Goal: Task Accomplishment & Management: Complete application form

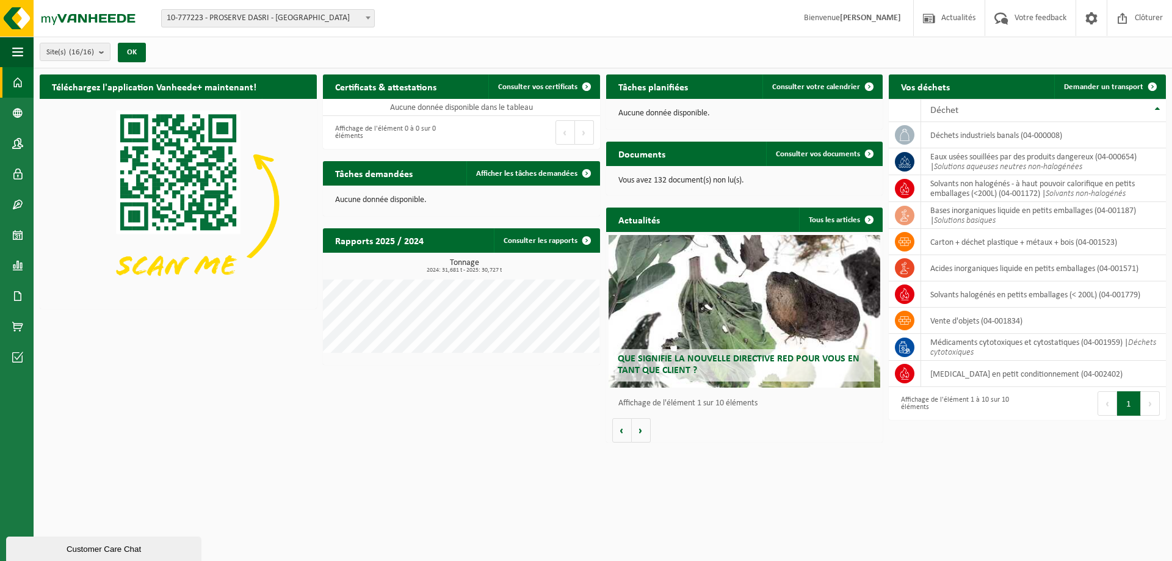
click at [1170, 76] on div "Téléchargez l'application Vanheede+ maintenant! Cachez Certificats & attestatio…" at bounding box center [603, 258] width 1138 height 380
drag, startPoint x: 1152, startPoint y: 82, endPoint x: 1140, endPoint y: 92, distance: 16.0
click at [1152, 82] on span at bounding box center [1152, 86] width 24 height 24
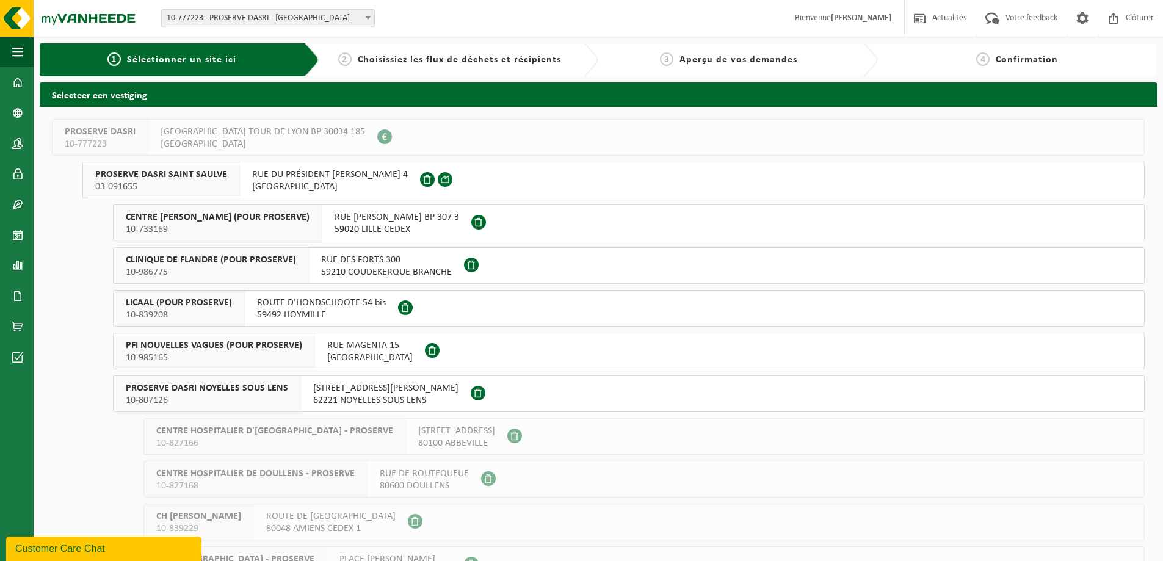
click at [231, 220] on span "CENTRE [PERSON_NAME] (POUR PROSERVE)" at bounding box center [218, 217] width 184 height 12
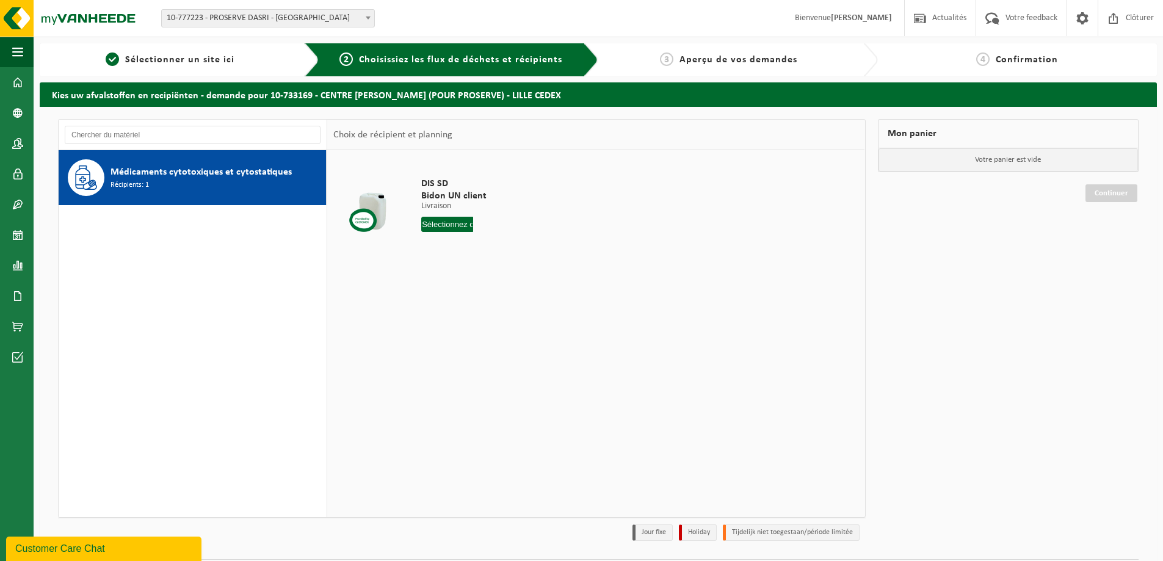
drag, startPoint x: 454, startPoint y: 228, endPoint x: 454, endPoint y: 239, distance: 11.0
click at [454, 228] on input "text" at bounding box center [447, 224] width 52 height 15
click at [477, 374] on div "29" at bounding box center [475, 372] width 21 height 20
type input "à partir de [DATE]"
click at [458, 273] on button "Dans le panier" at bounding box center [454, 271] width 65 height 20
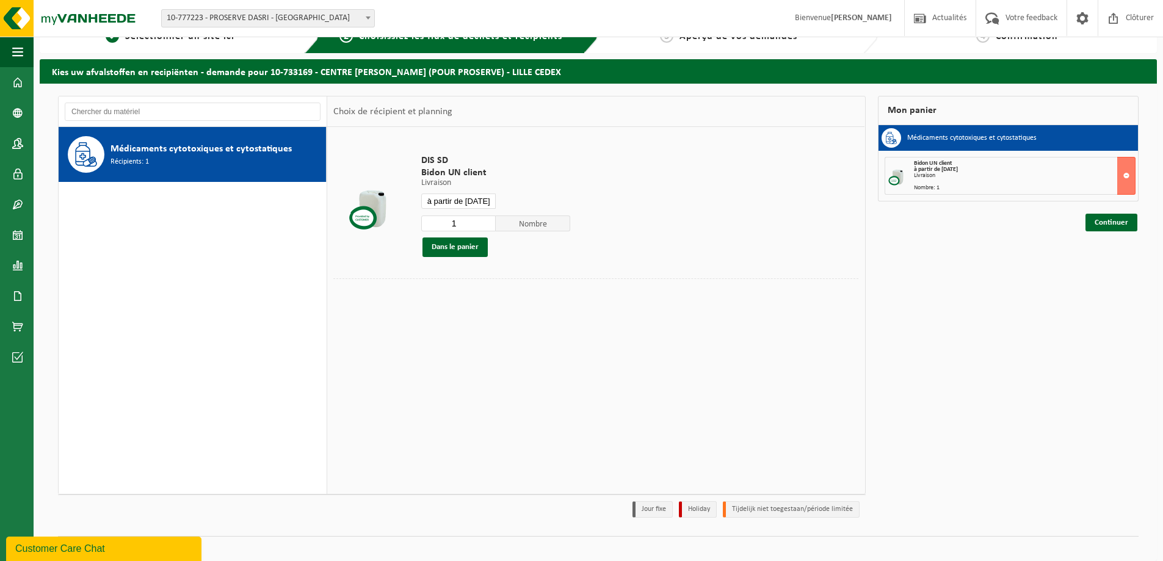
scroll to position [35, 0]
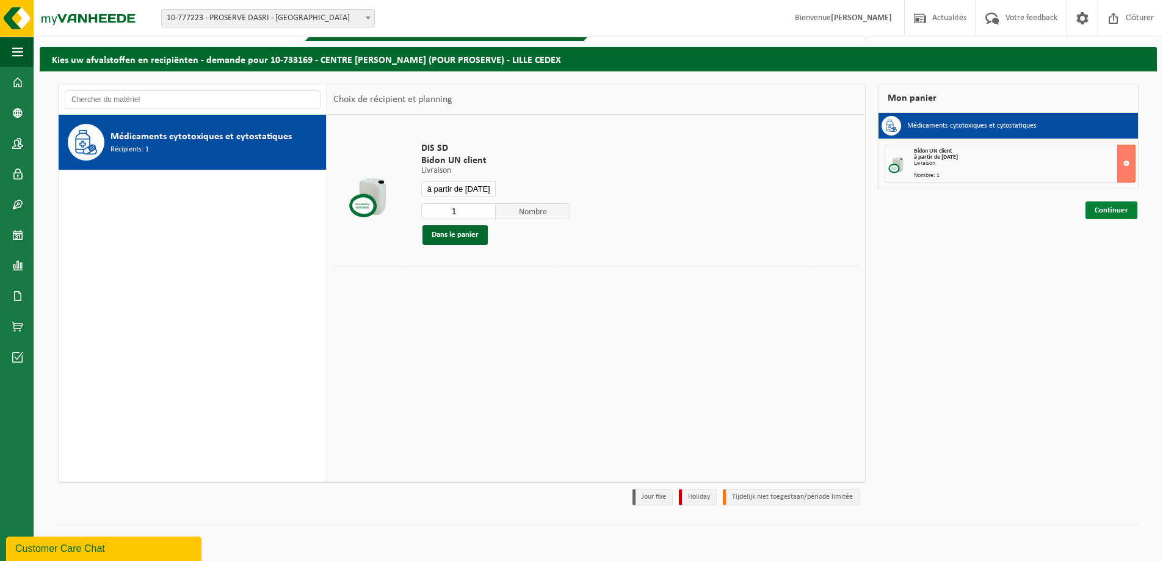
click at [1105, 211] on link "Continuer" at bounding box center [1111, 210] width 52 height 18
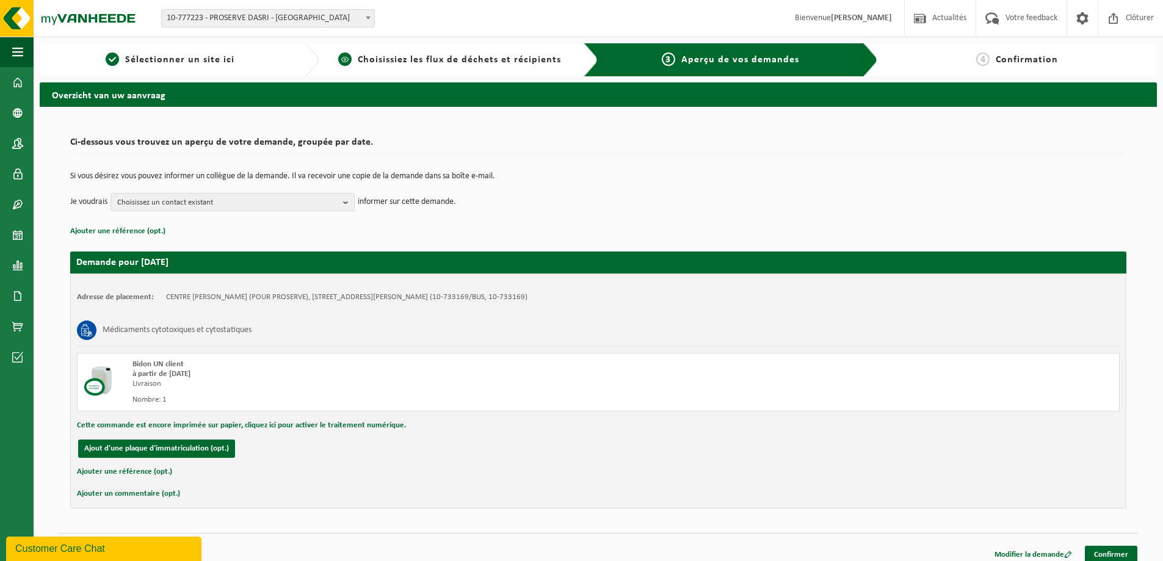
click at [514, 68] on div "2 Choisissiez les flux de déchets et récipients" at bounding box center [459, 59] width 280 height 33
click at [225, 72] on div "1 Sélectionner un site ici" at bounding box center [180, 59] width 280 height 33
click at [236, 56] on link "1 Sélectionner un site ici" at bounding box center [170, 59] width 249 height 15
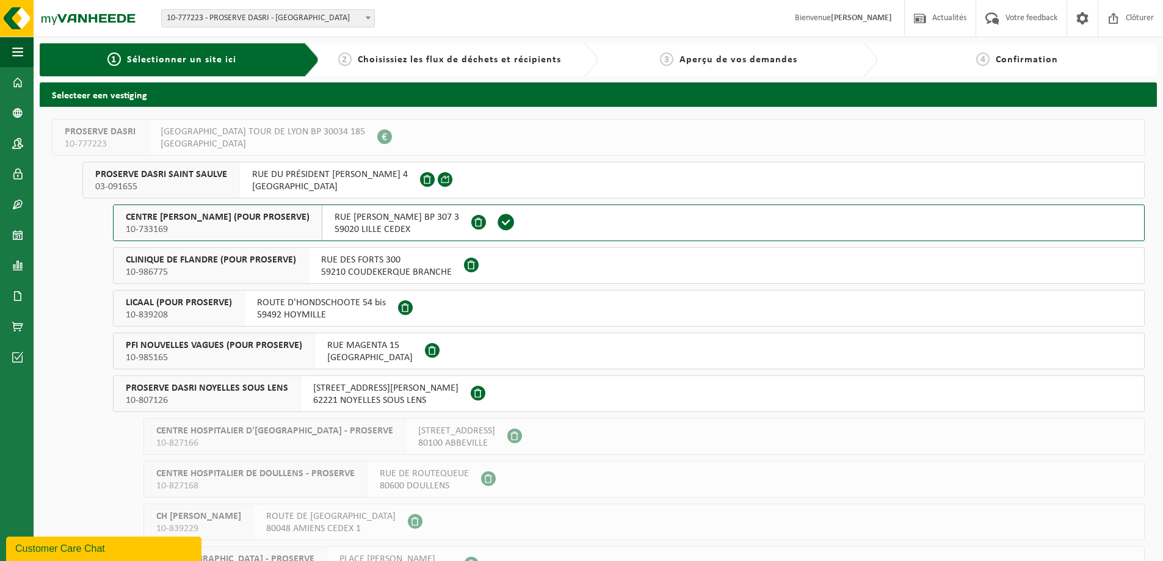
click at [272, 269] on span "10-986775" at bounding box center [211, 272] width 170 height 12
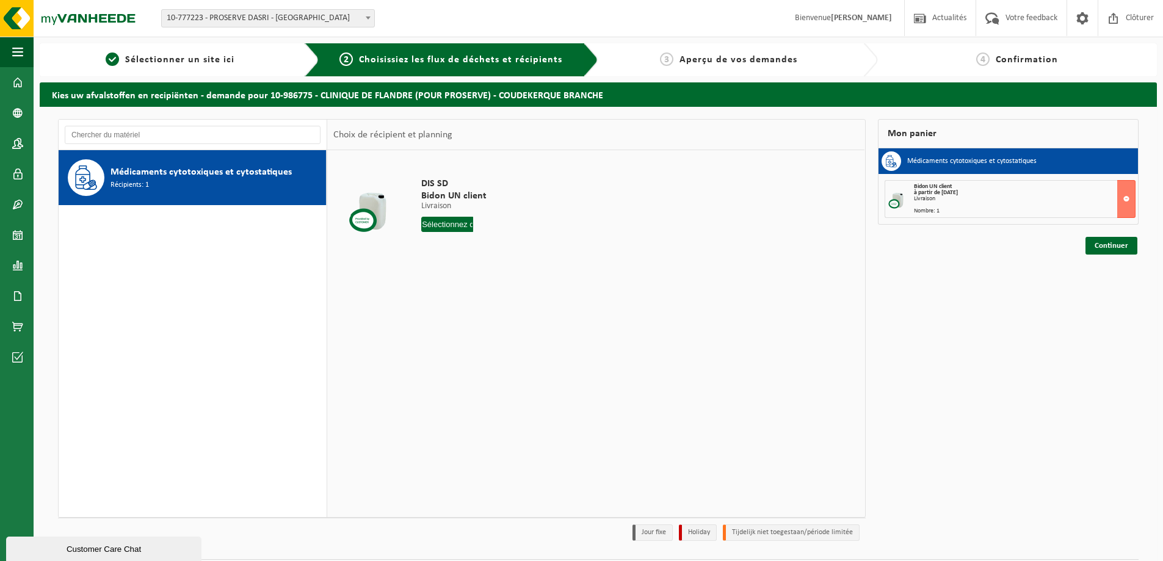
click at [470, 226] on input "text" at bounding box center [447, 224] width 52 height 15
click at [469, 372] on div "29" at bounding box center [475, 372] width 21 height 20
type input "à partir de [DATE]"
click at [471, 270] on button "Dans le panier" at bounding box center [454, 271] width 65 height 20
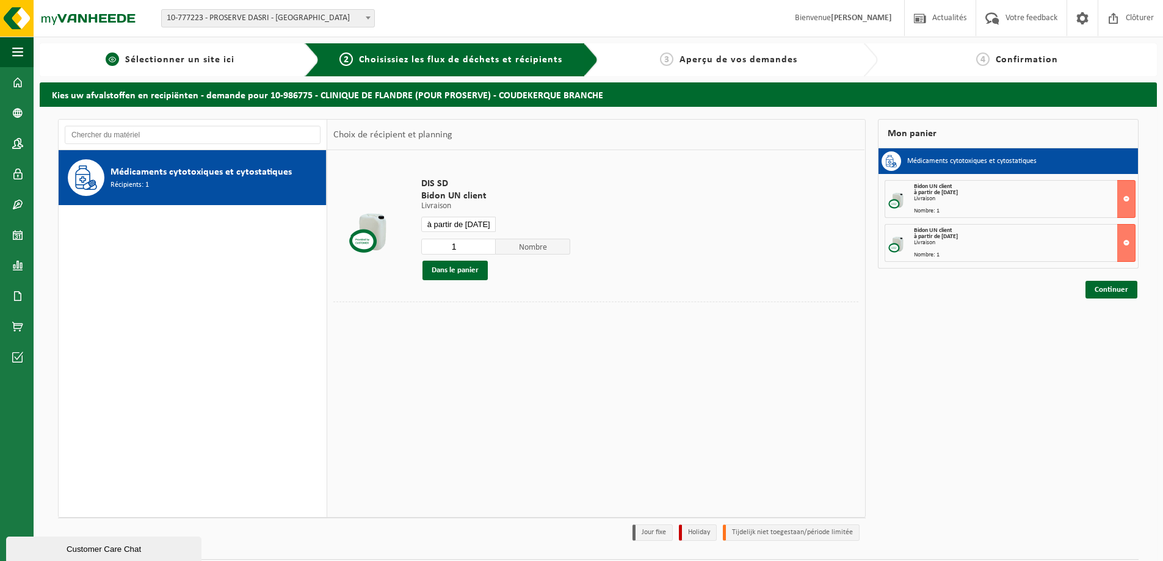
click at [203, 63] on span "Sélectionner un site ici" at bounding box center [179, 60] width 109 height 10
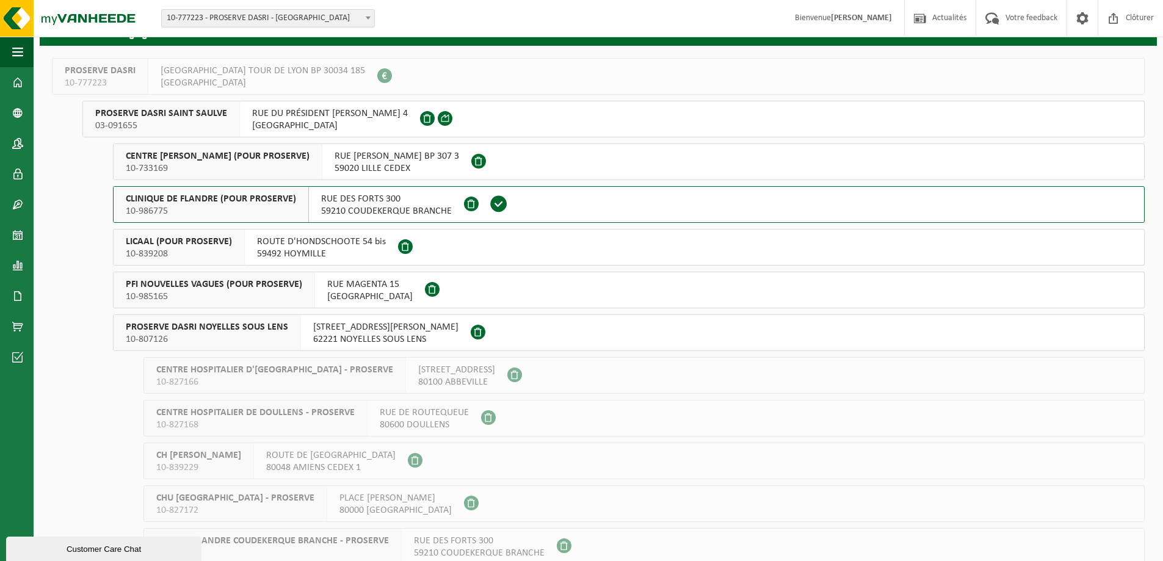
click at [251, 260] on div "ROUTE D'HONDSCHOOTE 54 bis 59492 HOYMILLE" at bounding box center [321, 247] width 153 height 35
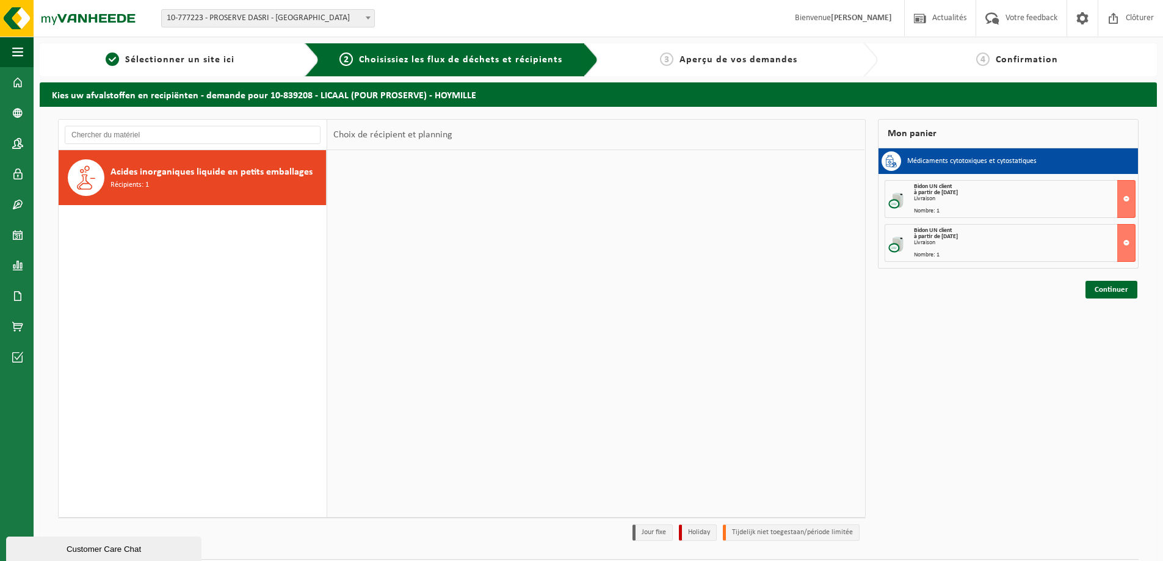
click at [266, 180] on div "Acides inorganiques liquide en petits emballages Récipients: 1" at bounding box center [216, 177] width 212 height 37
click at [436, 217] on input "text" at bounding box center [447, 224] width 52 height 15
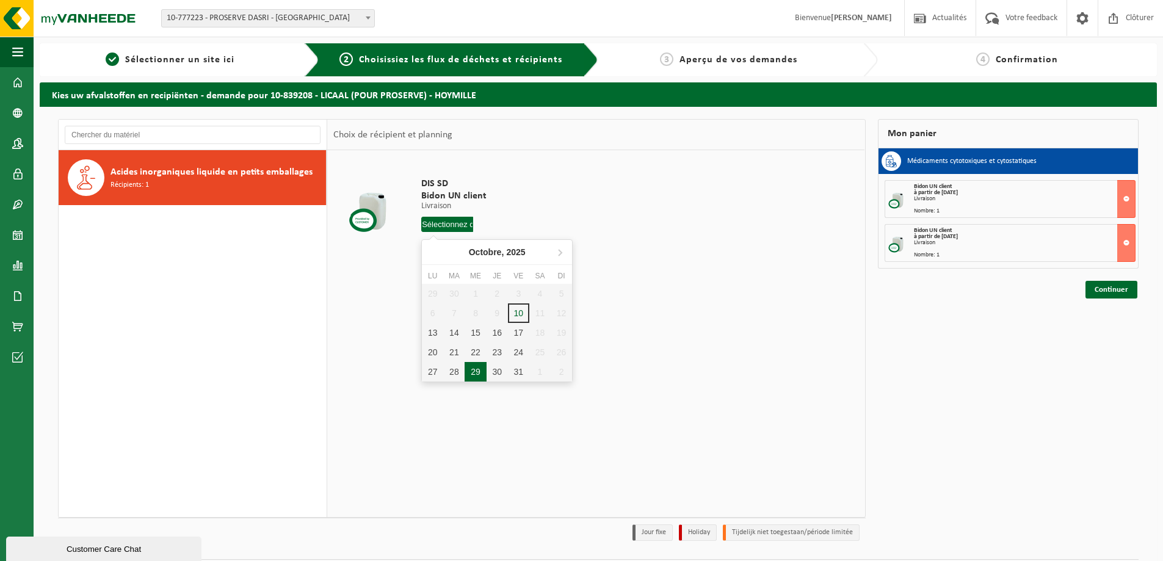
click at [474, 375] on div "29" at bounding box center [475, 372] width 21 height 20
type input "à partir de 2025-10-29"
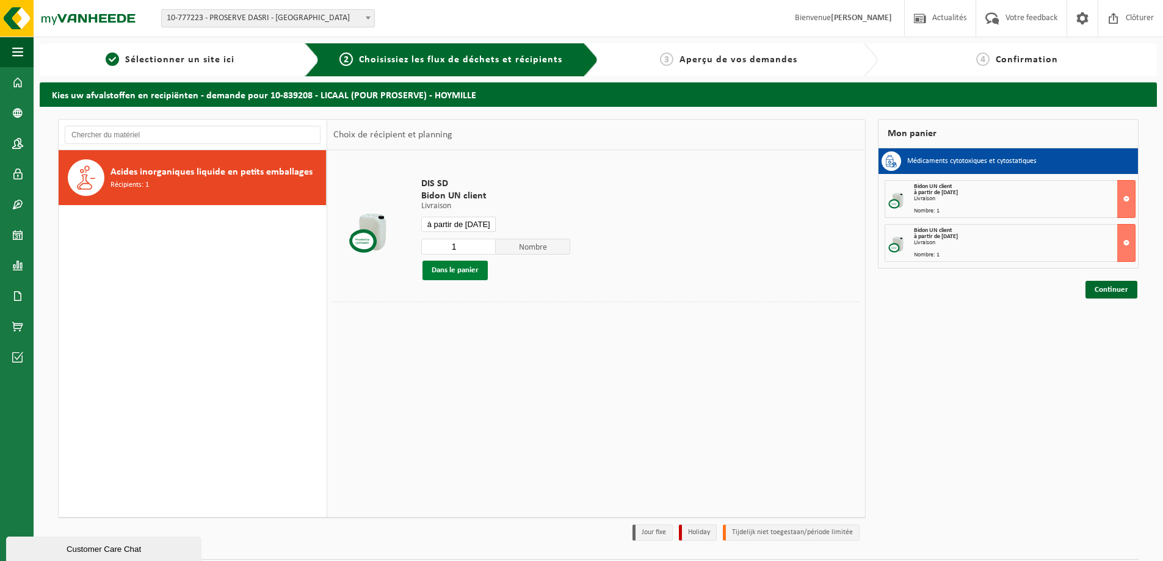
click at [466, 269] on button "Dans le panier" at bounding box center [454, 271] width 65 height 20
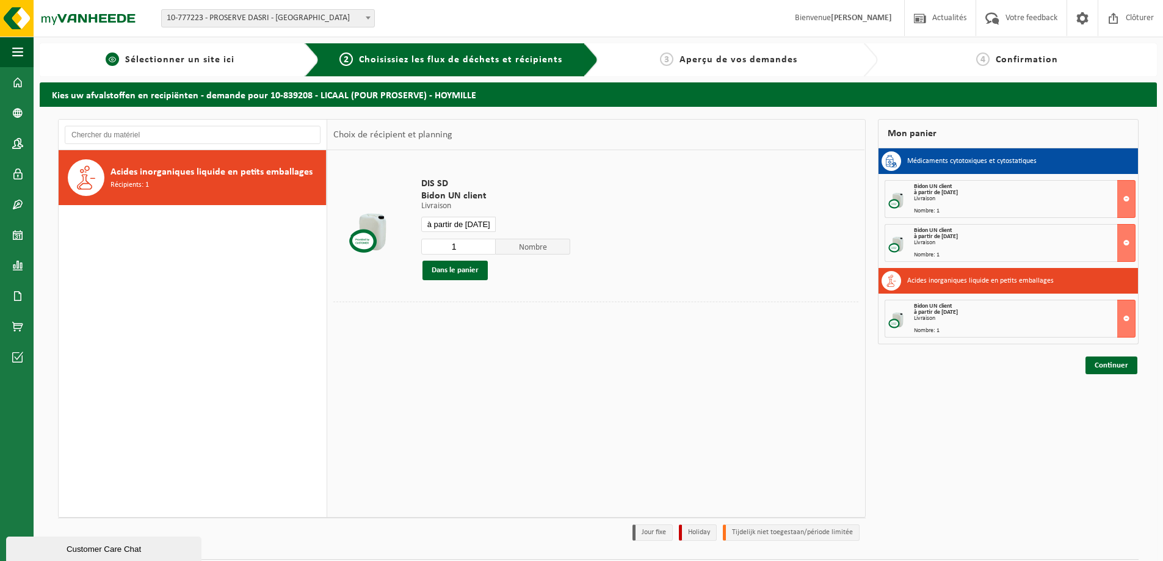
click at [226, 60] on span "Sélectionner un site ici" at bounding box center [179, 60] width 109 height 10
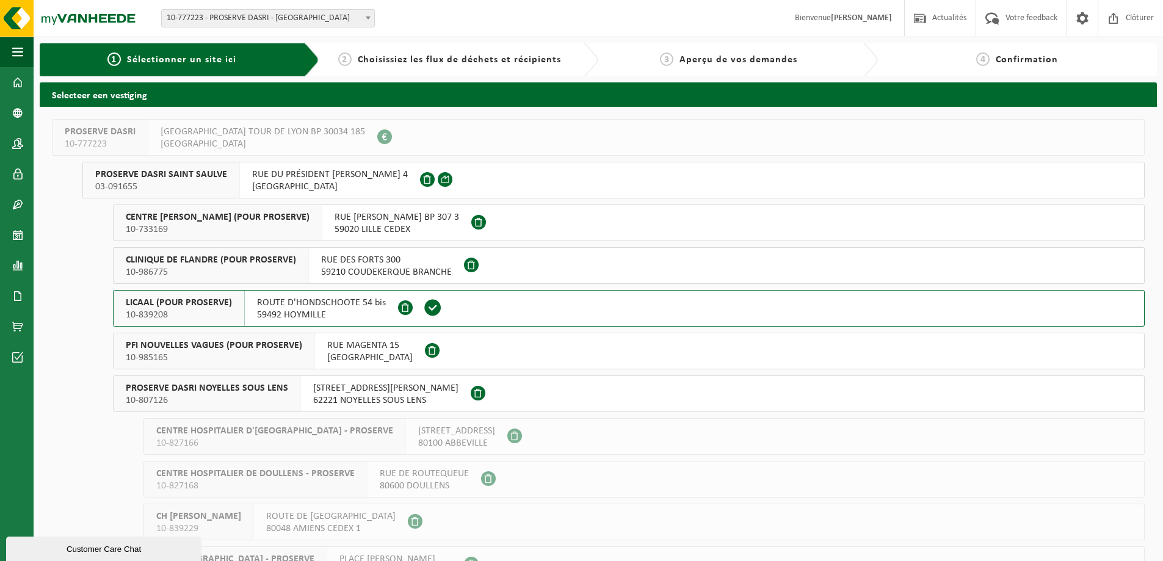
click at [234, 363] on span "10-985165" at bounding box center [214, 358] width 176 height 12
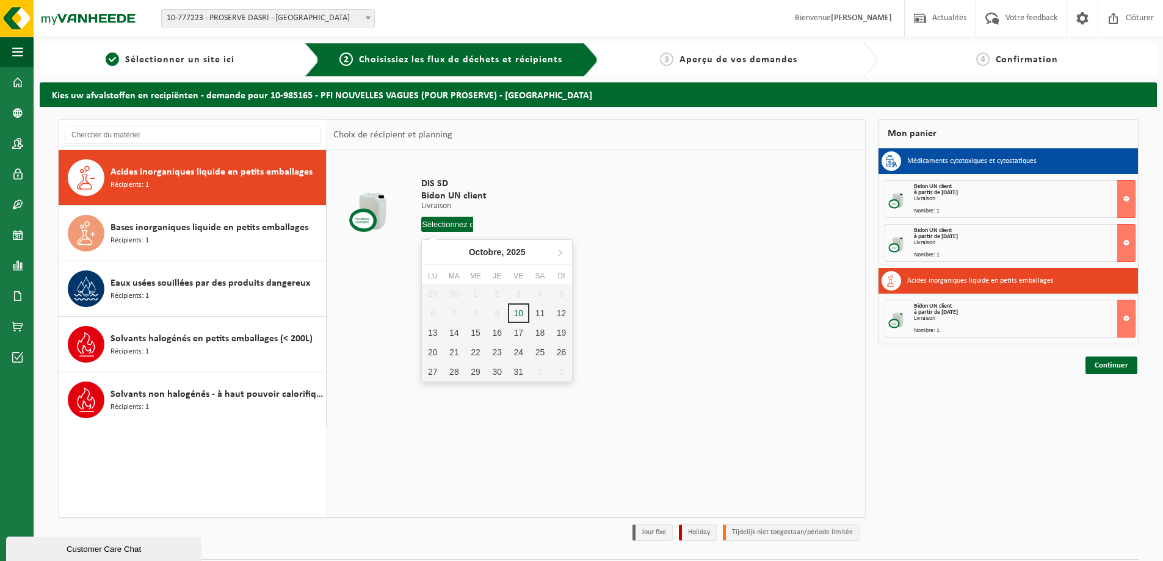
click at [444, 231] on input "text" at bounding box center [447, 224] width 52 height 15
click at [466, 371] on div "29" at bounding box center [475, 372] width 21 height 20
type input "à partir de [DATE]"
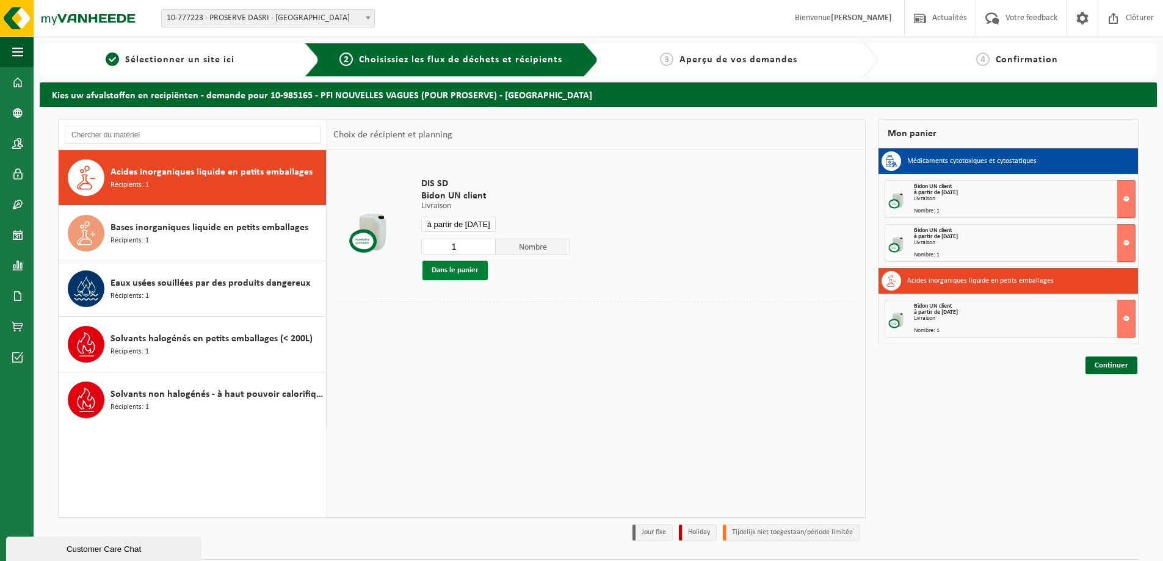
click at [455, 267] on button "Dans le panier" at bounding box center [454, 271] width 65 height 20
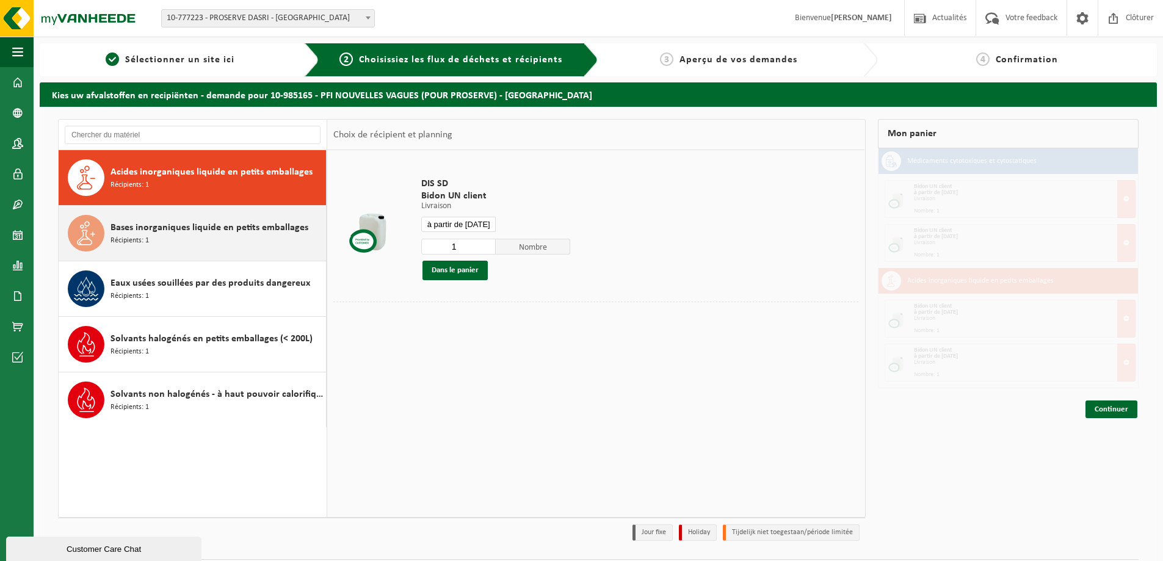
click at [217, 244] on div "Bases inorganiques liquide en petits emballages Récipients: 1" at bounding box center [216, 233] width 212 height 37
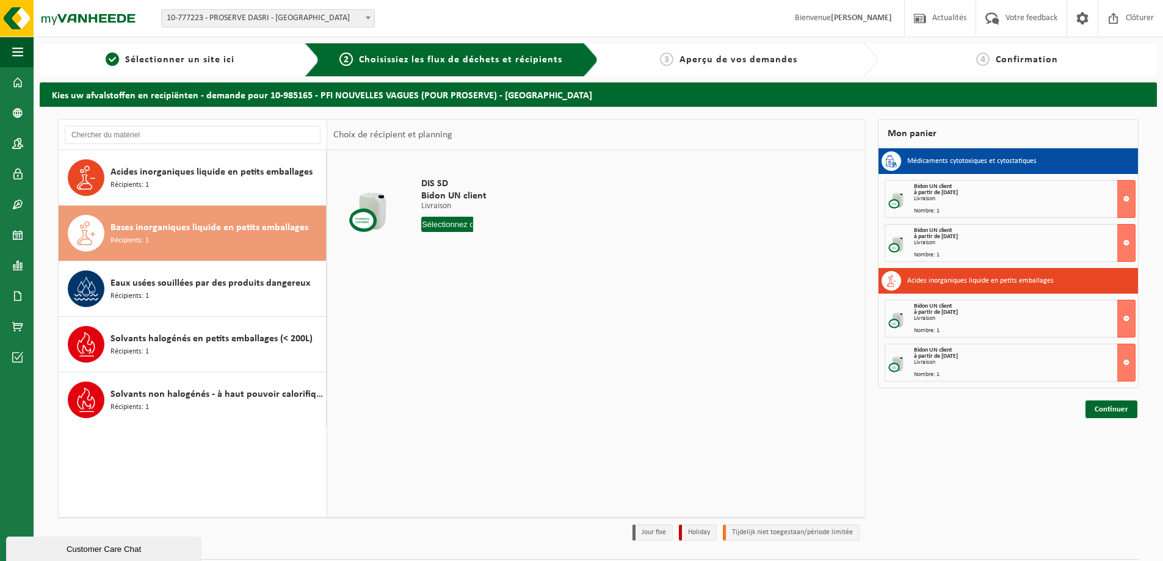
click at [449, 229] on input "text" at bounding box center [447, 224] width 52 height 15
click at [480, 368] on div "29" at bounding box center [475, 372] width 21 height 20
type input "à partir de 2025-10-29"
click at [475, 270] on button "Dans le panier" at bounding box center [454, 271] width 65 height 20
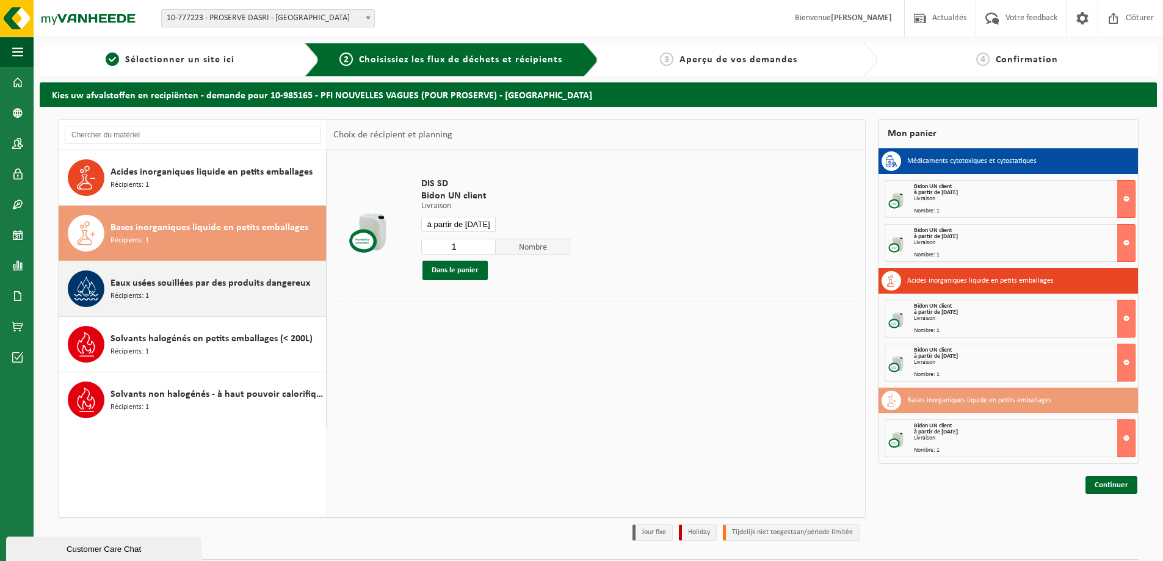
click at [165, 285] on span "Eaux usées souillées par des produits dangereux" at bounding box center [210, 283] width 200 height 15
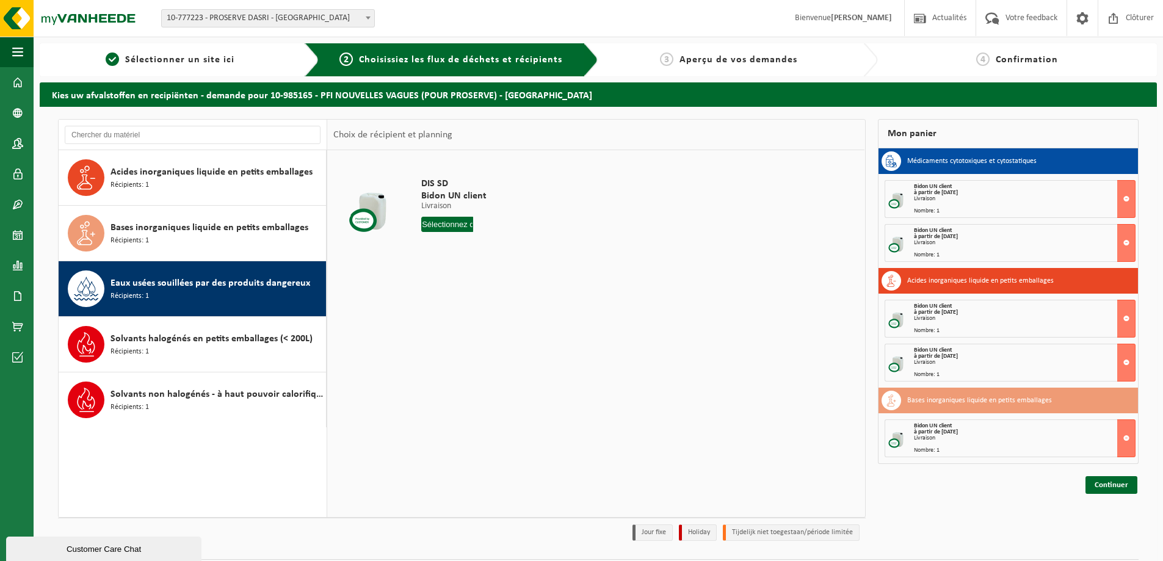
click at [452, 217] on input "text" at bounding box center [447, 224] width 52 height 15
click at [476, 375] on div "29" at bounding box center [475, 372] width 21 height 20
type input "à partir de 2025-10-29"
click at [454, 266] on button "Dans le panier" at bounding box center [454, 271] width 65 height 20
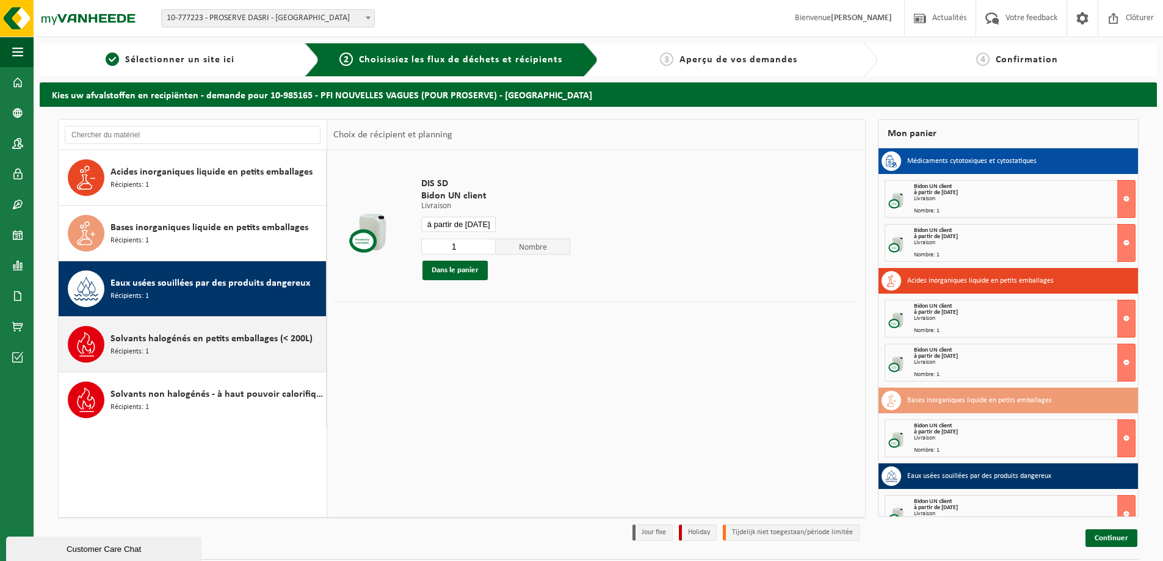
click at [221, 355] on div "Solvants halogénés en petits emballages (< 200L) Récipients: 1" at bounding box center [216, 344] width 212 height 37
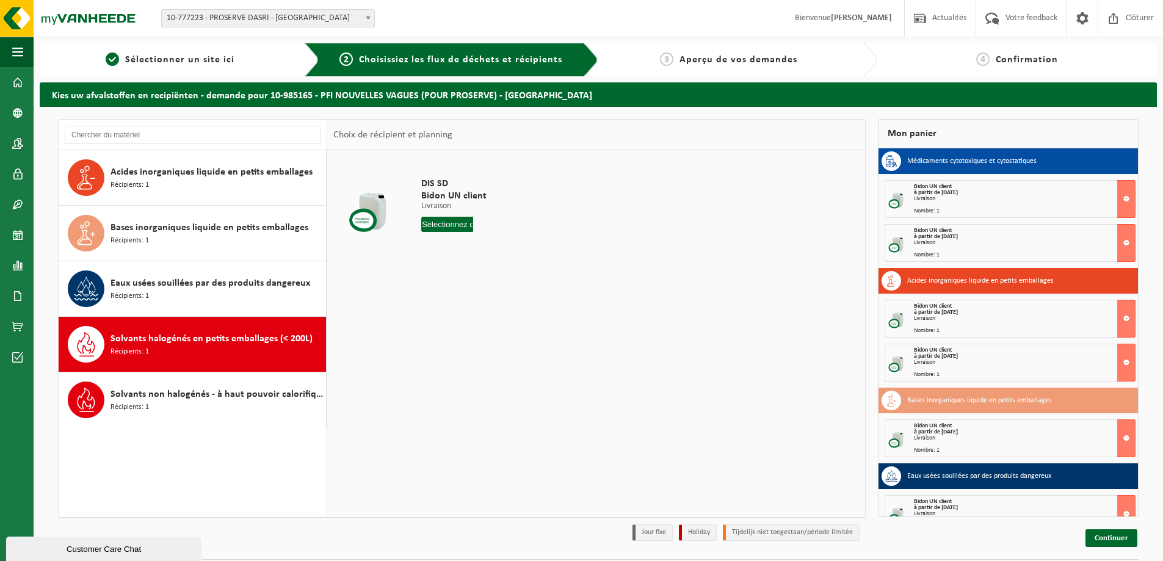
click at [449, 234] on div "DIS SD Bidon UN client Livraison Livraison Livraison 1 Nombre Dans le panier" at bounding box center [473, 207] width 116 height 85
click at [451, 227] on input "text" at bounding box center [447, 224] width 52 height 15
click at [467, 377] on div "29" at bounding box center [475, 372] width 21 height 20
type input "à partir de 2025-10-29"
click at [460, 276] on button "Dans le panier" at bounding box center [454, 271] width 65 height 20
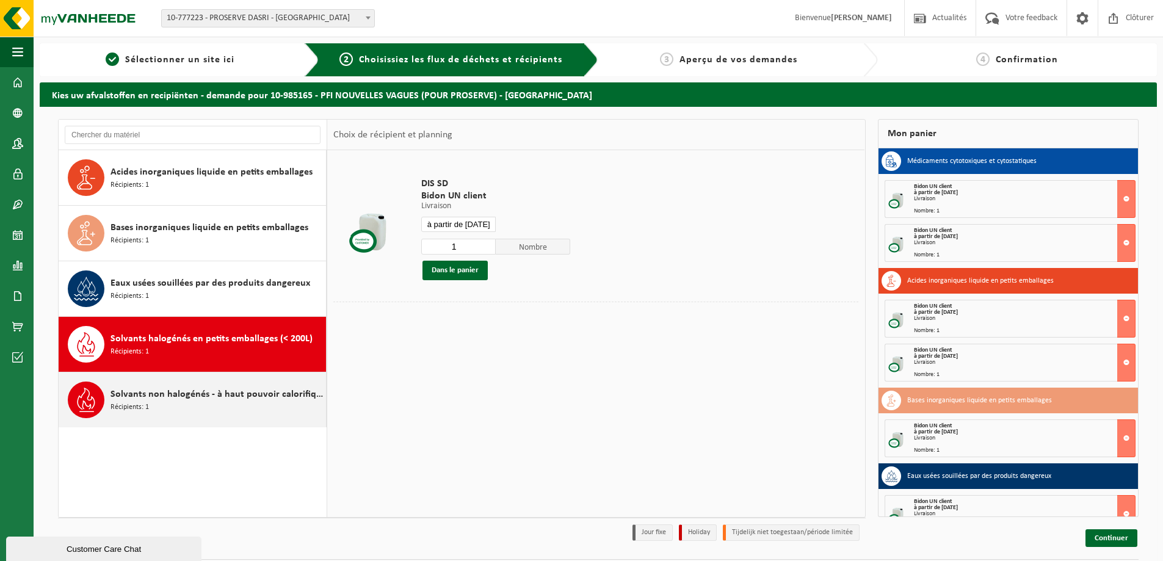
click at [223, 407] on div "Solvants non halogénés - à haut pouvoir calorifique en petits emballages (<200L…" at bounding box center [216, 400] width 212 height 37
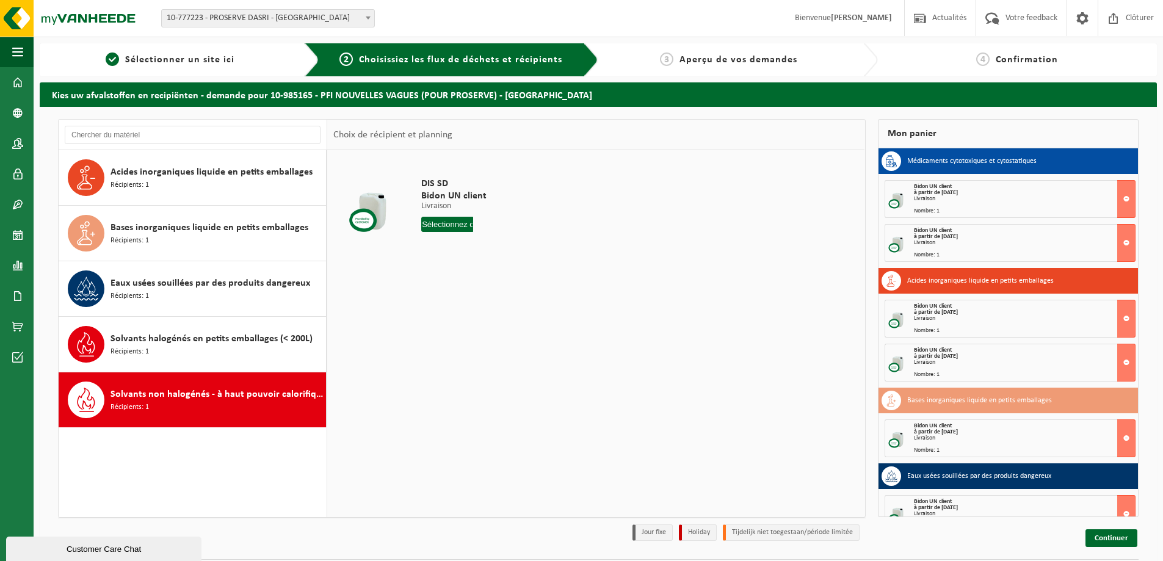
click at [454, 231] on input "text" at bounding box center [447, 224] width 52 height 15
click at [480, 374] on div "29" at bounding box center [475, 372] width 21 height 20
type input "à partir de 2025-10-29"
click at [470, 278] on button "Dans le panier" at bounding box center [454, 271] width 65 height 20
click at [203, 62] on span "Sélectionner un site ici" at bounding box center [179, 60] width 109 height 10
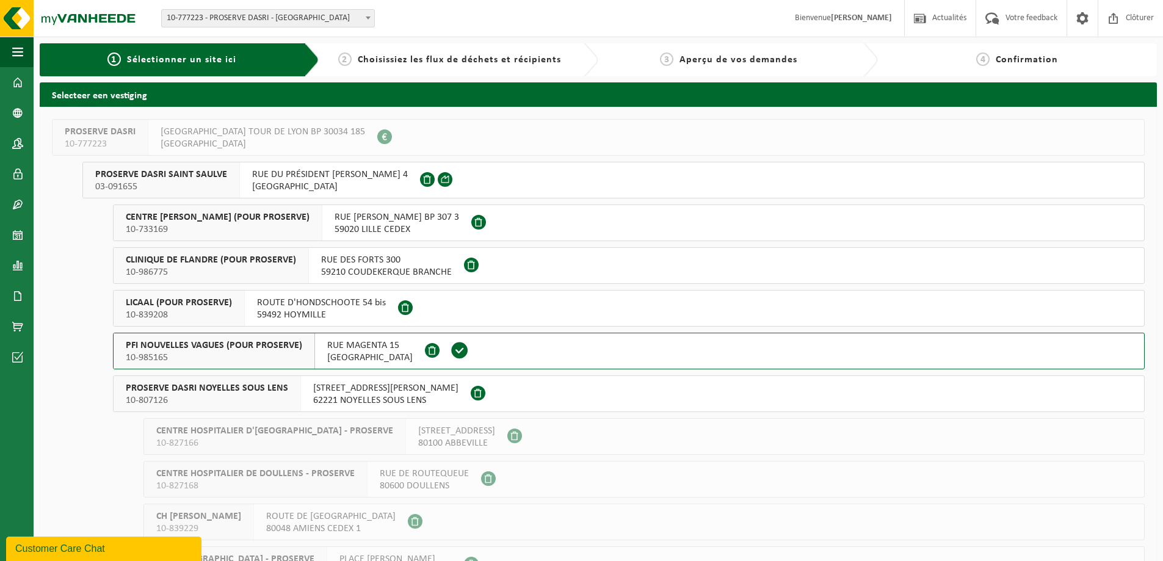
click at [277, 358] on span "10-985165" at bounding box center [214, 358] width 176 height 12
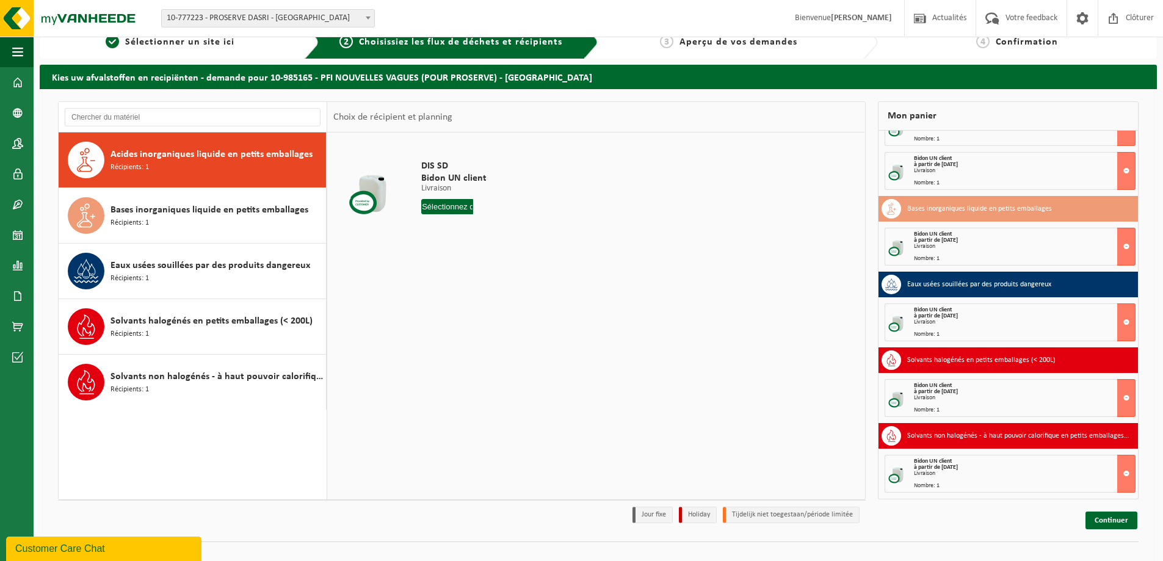
scroll to position [35, 0]
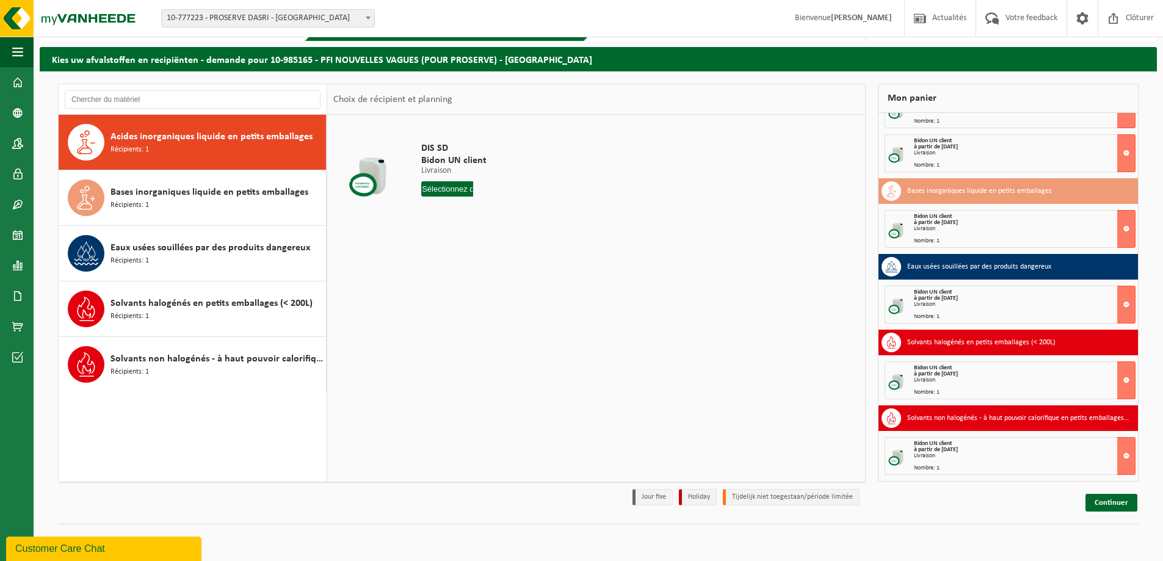
click at [1099, 493] on div "Continuer" at bounding box center [1008, 488] width 261 height 12
click at [1098, 497] on link "Continuer" at bounding box center [1111, 503] width 52 height 18
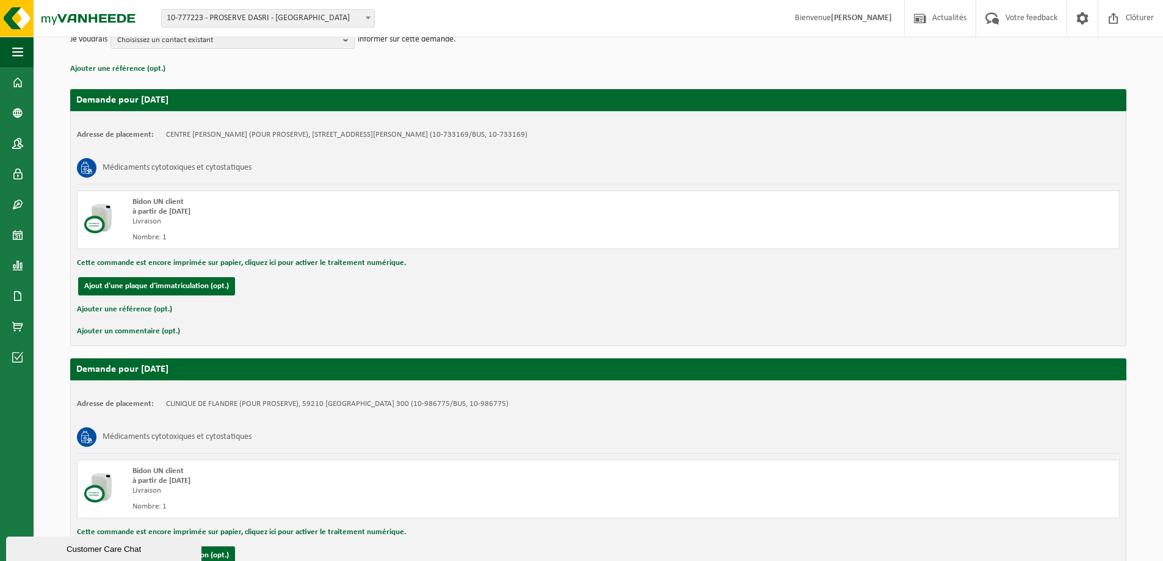
scroll to position [61, 0]
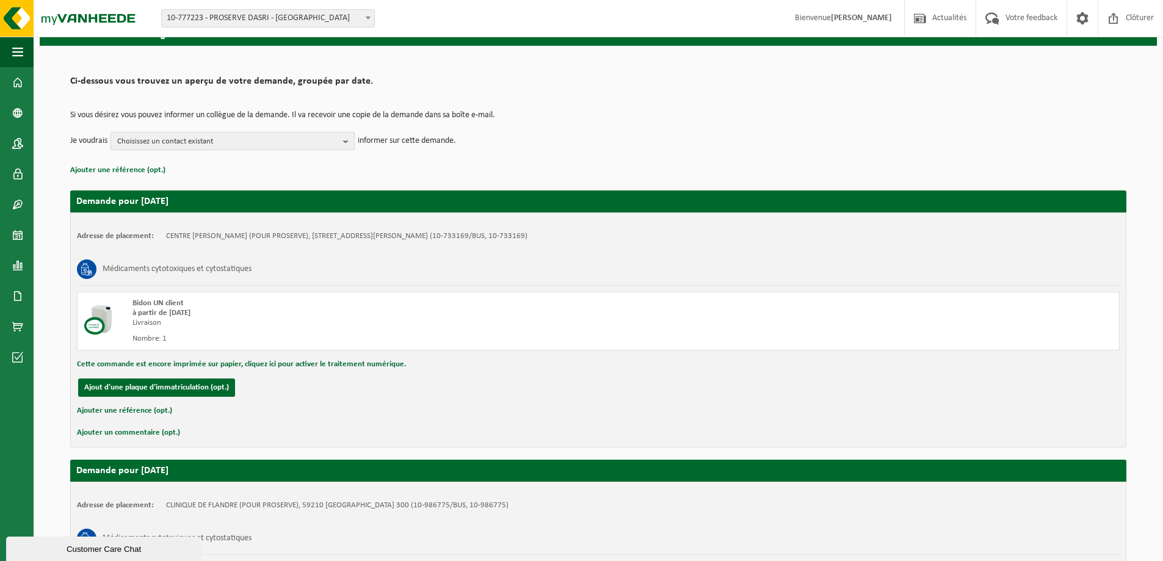
drag, startPoint x: 201, startPoint y: 156, endPoint x: 210, endPoint y: 146, distance: 12.9
click at [209, 150] on div "Si vous désirez vous pouvez informer un collègue de la demande. Il va recevoir …" at bounding box center [598, 130] width 1056 height 63
click at [211, 144] on span "Choisissez un contact existant" at bounding box center [227, 141] width 221 height 18
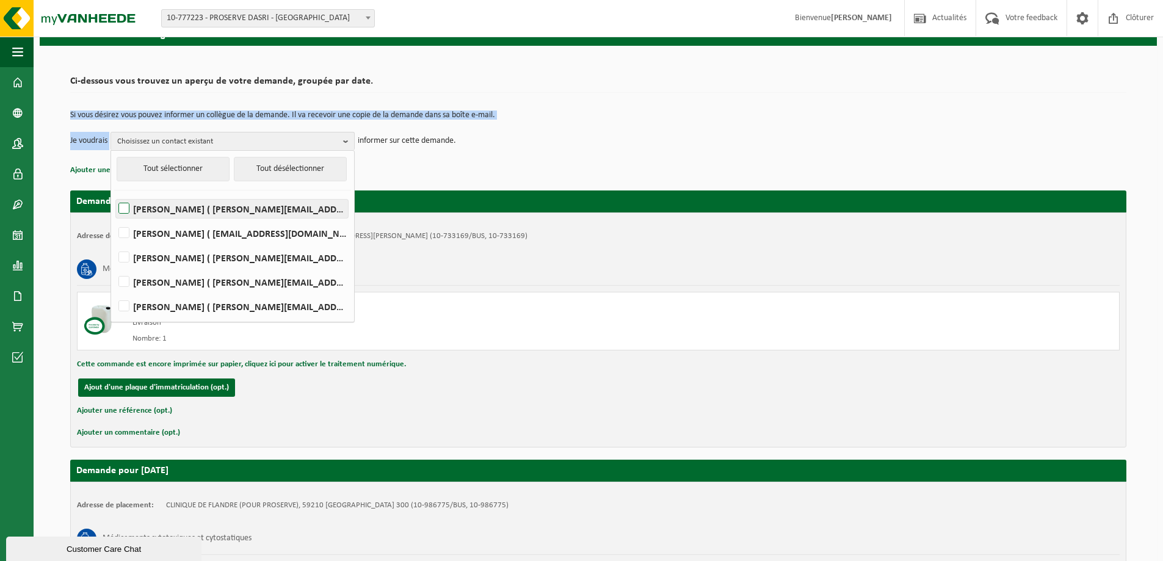
click at [227, 209] on label "PATRICK DELFOLIE ( patrick.delfolie@proserve-dasri.com )" at bounding box center [232, 209] width 232 height 18
click at [114, 193] on input "PATRICK DELFOLIE ( patrick.delfolie@proserve-dasri.com )" at bounding box center [114, 193] width 1 height 1
checkbox input "true"
click at [350, 142] on b "button" at bounding box center [348, 141] width 11 height 18
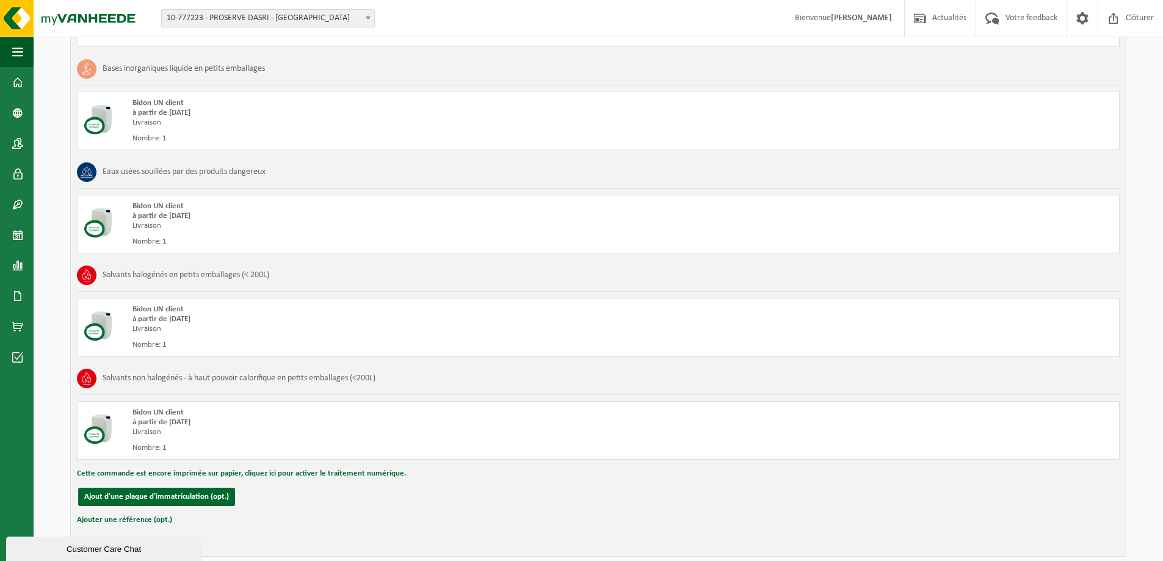
scroll to position [1229, 0]
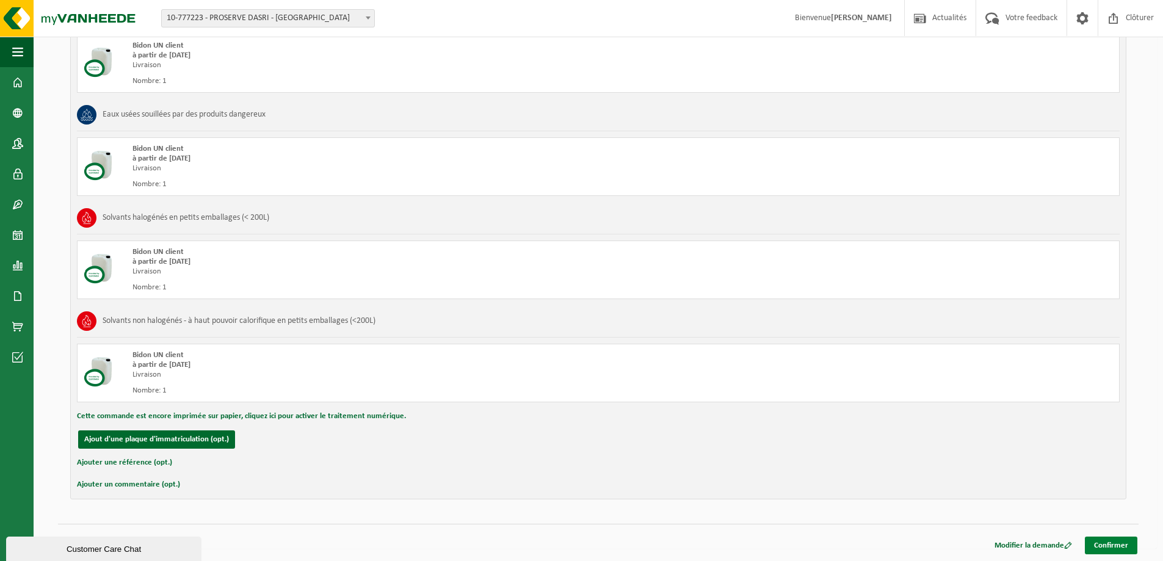
click at [1104, 549] on link "Confirmer" at bounding box center [1111, 546] width 52 height 18
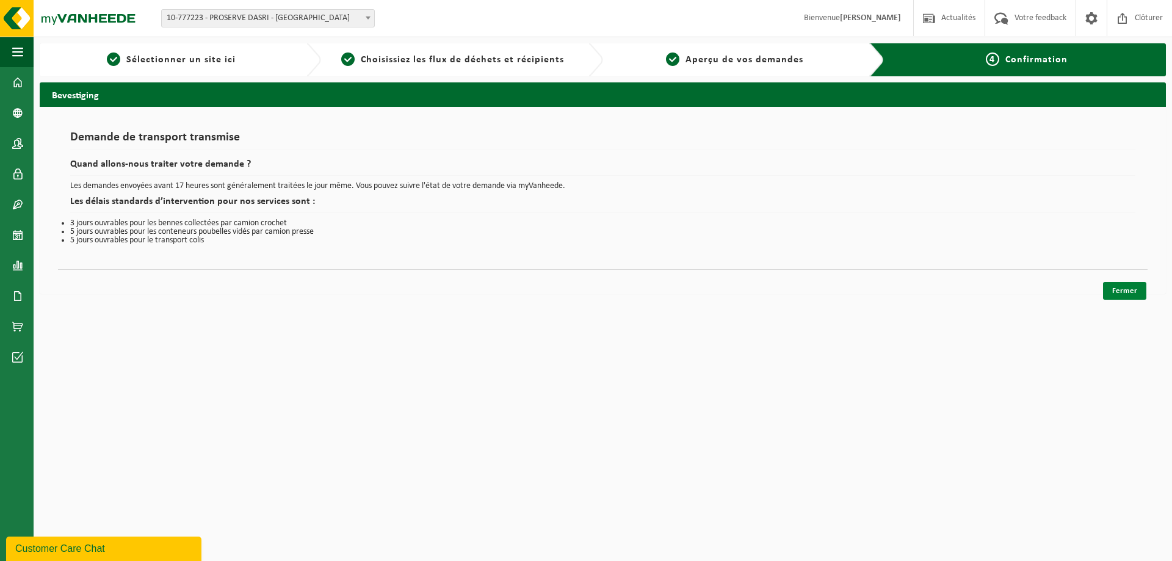
click at [1115, 291] on link "Fermer" at bounding box center [1124, 291] width 43 height 18
